Goal: Information Seeking & Learning: Understand process/instructions

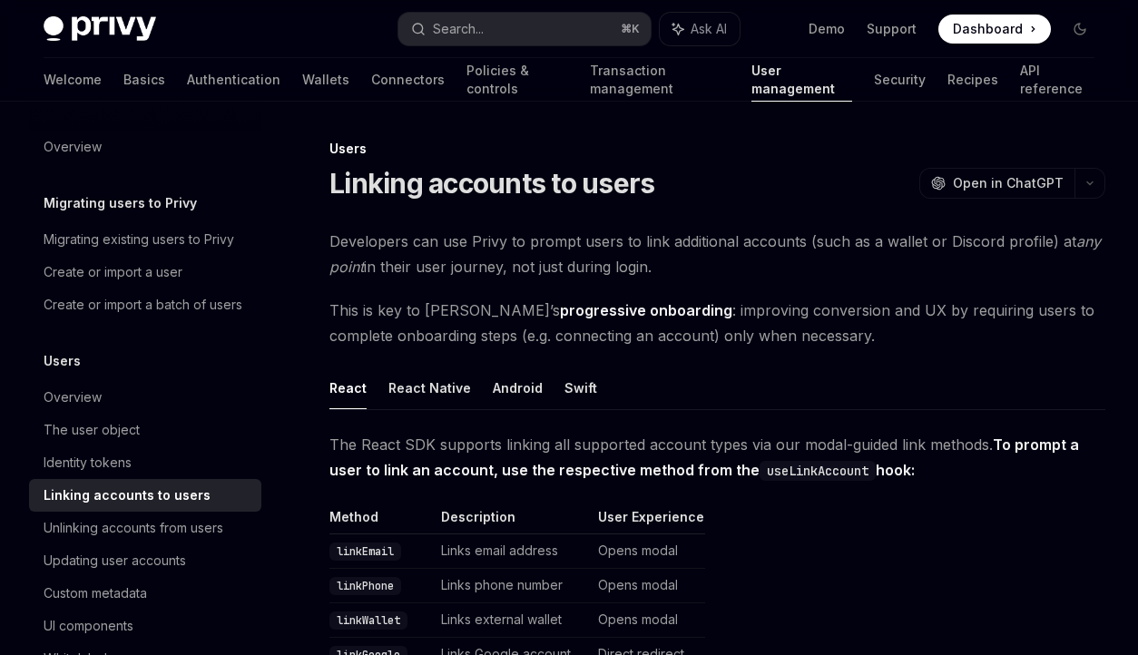
scroll to position [1816, 0]
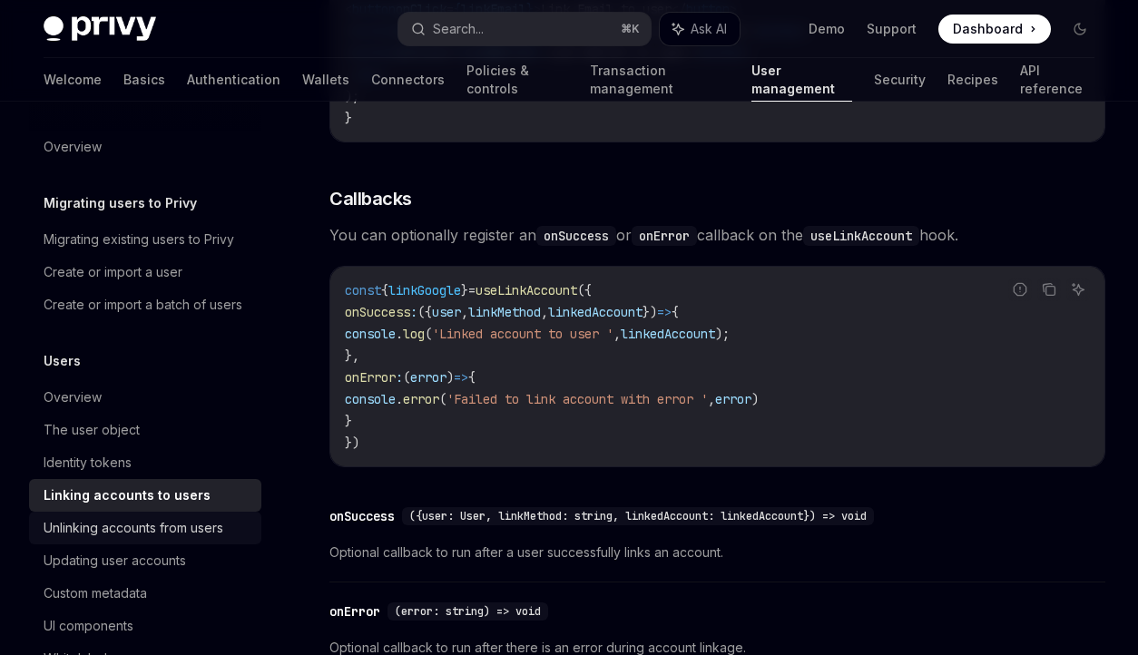
click at [191, 529] on div "Unlinking accounts from users" at bounding box center [134, 528] width 180 height 22
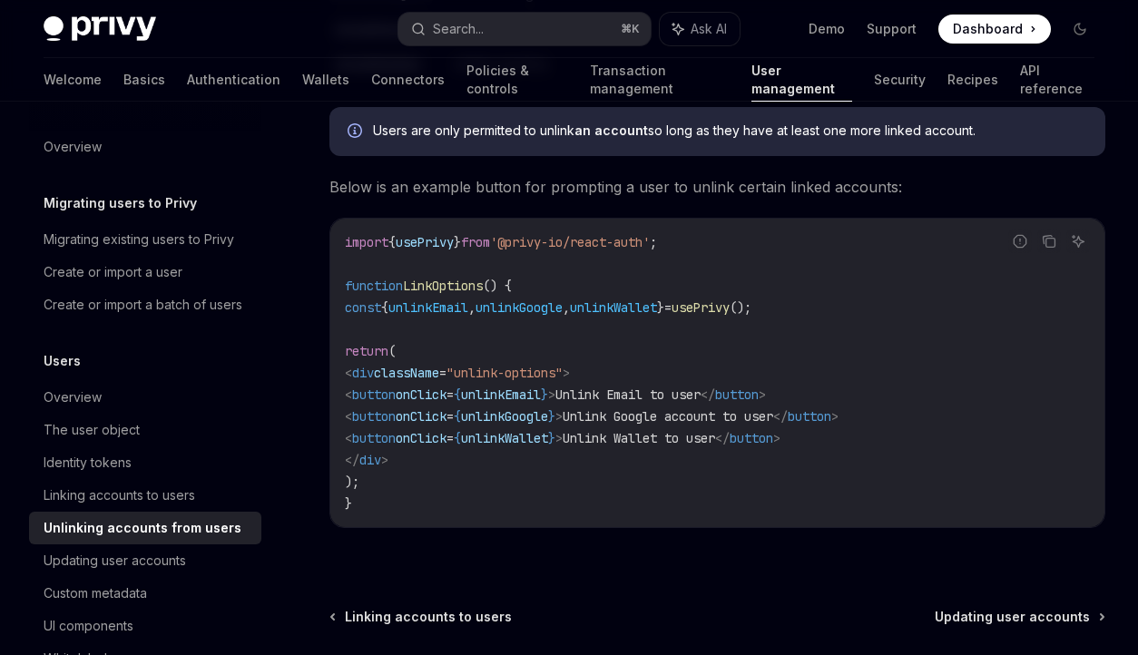
scroll to position [942, 0]
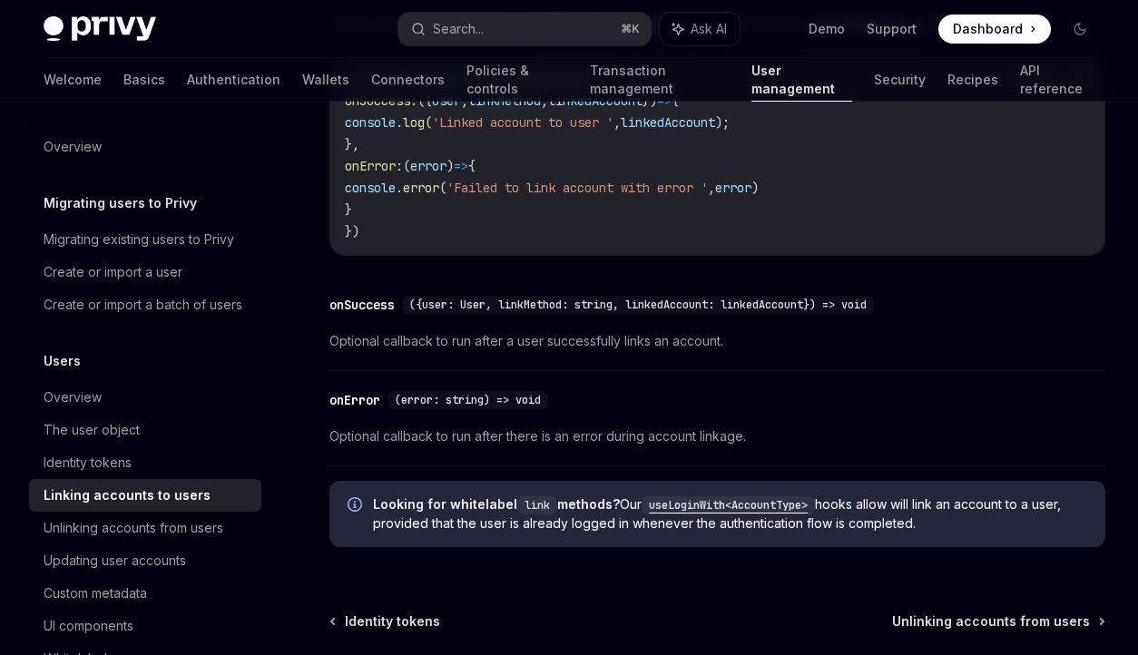
scroll to position [2120, 0]
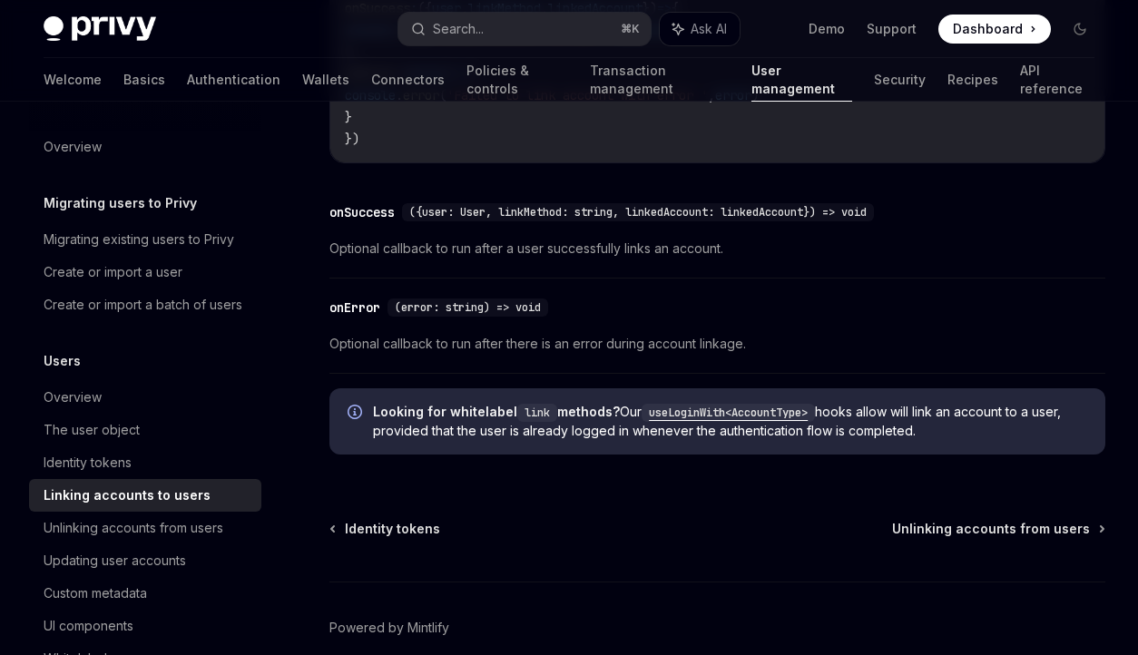
click at [679, 412] on code "useLoginWith<AccountType>" at bounding box center [727, 413] width 173 height 18
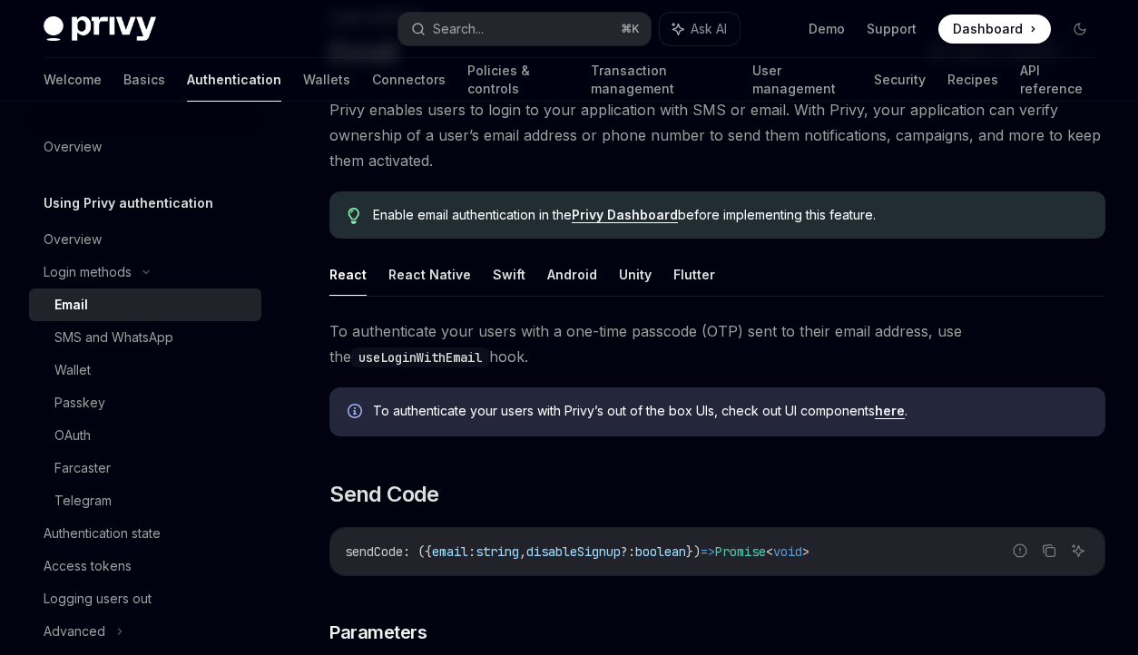
scroll to position [132, 0]
click at [202, 435] on div "OAuth" at bounding box center [152, 436] width 196 height 22
type textarea "*"
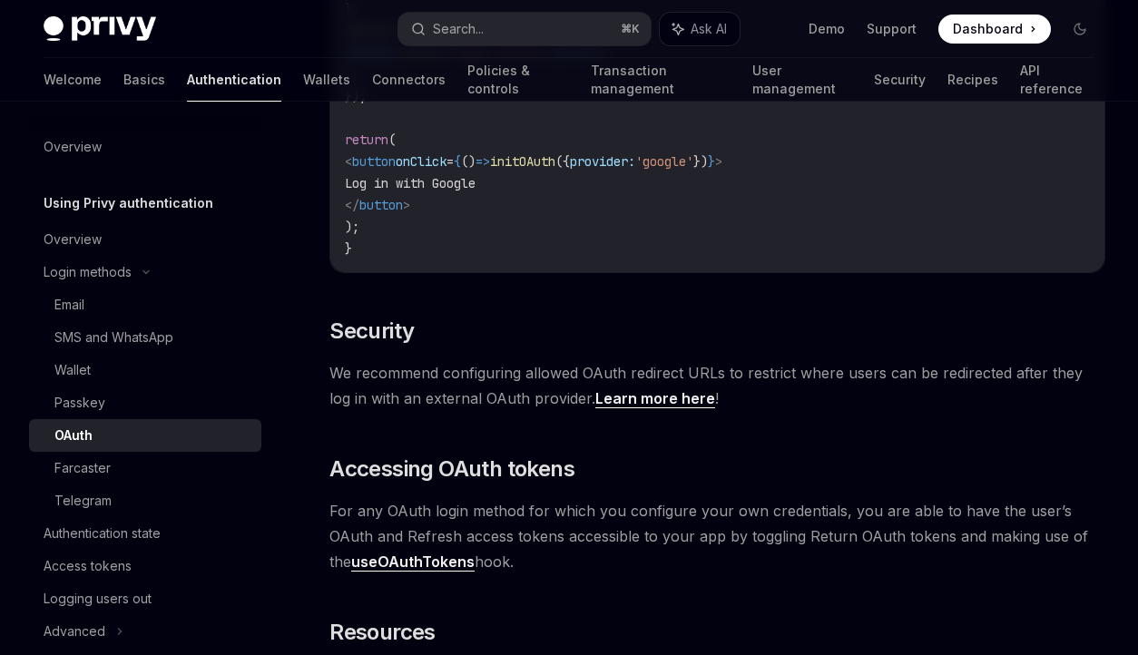
scroll to position [3986, 0]
